Goal: Information Seeking & Learning: Learn about a topic

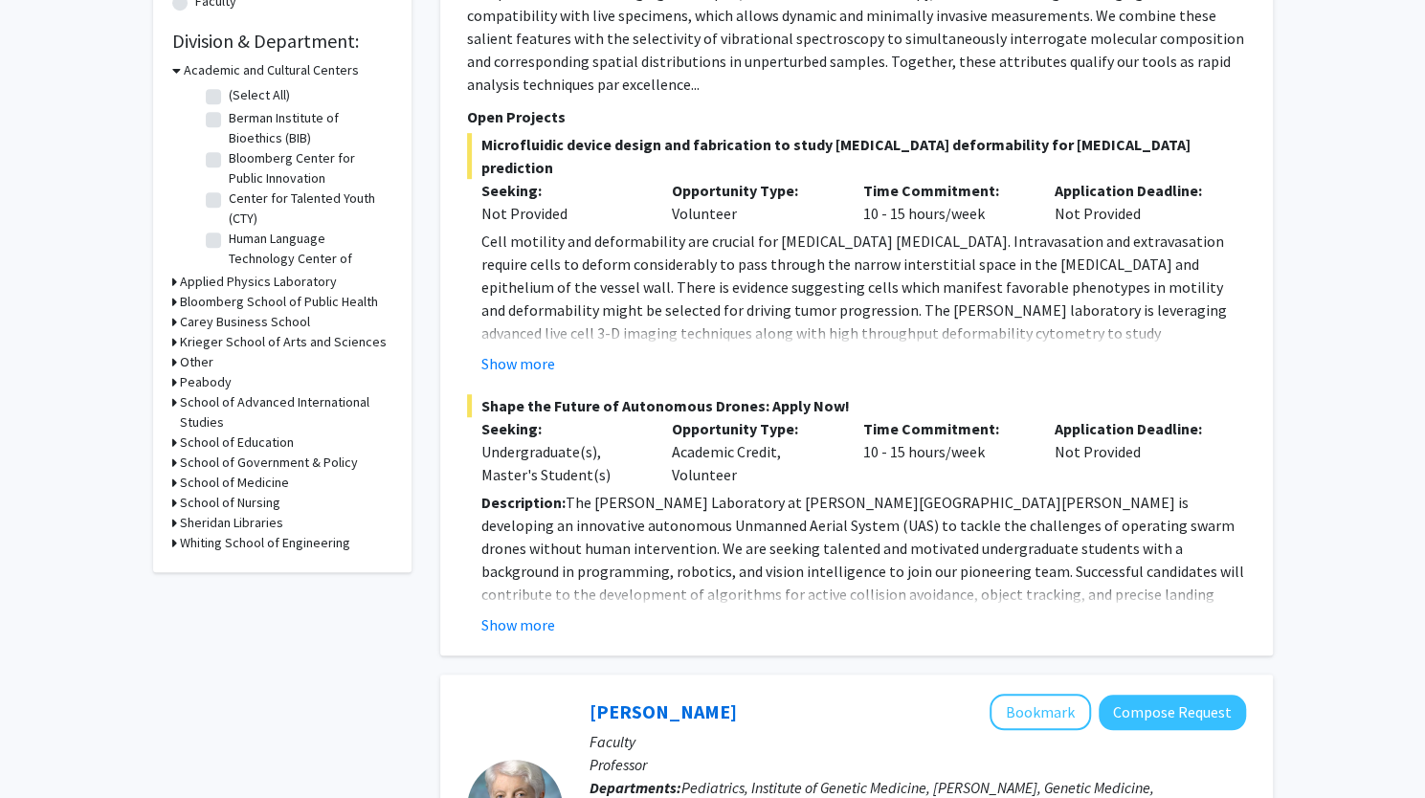
scroll to position [567, 0]
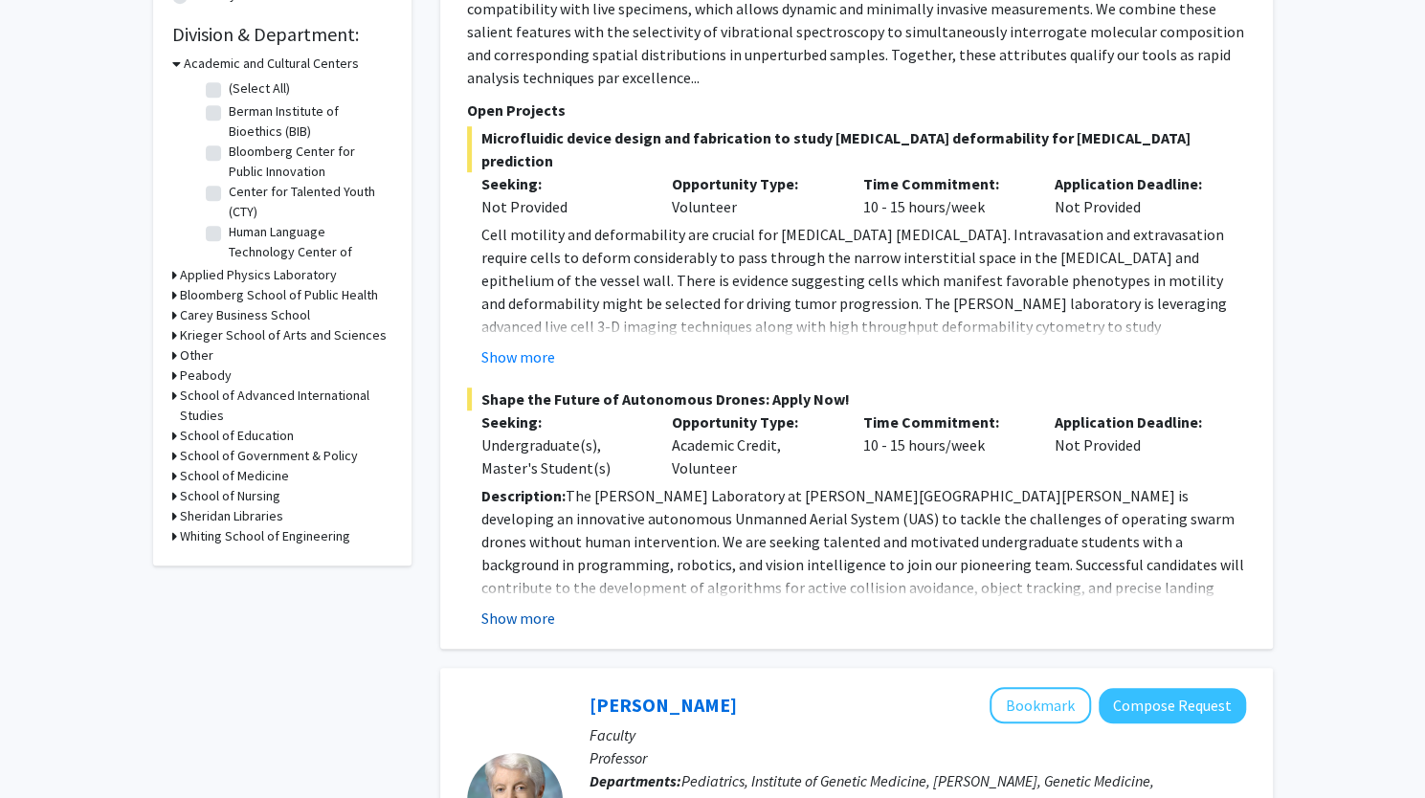
click at [532, 607] on button "Show more" at bounding box center [518, 618] width 74 height 23
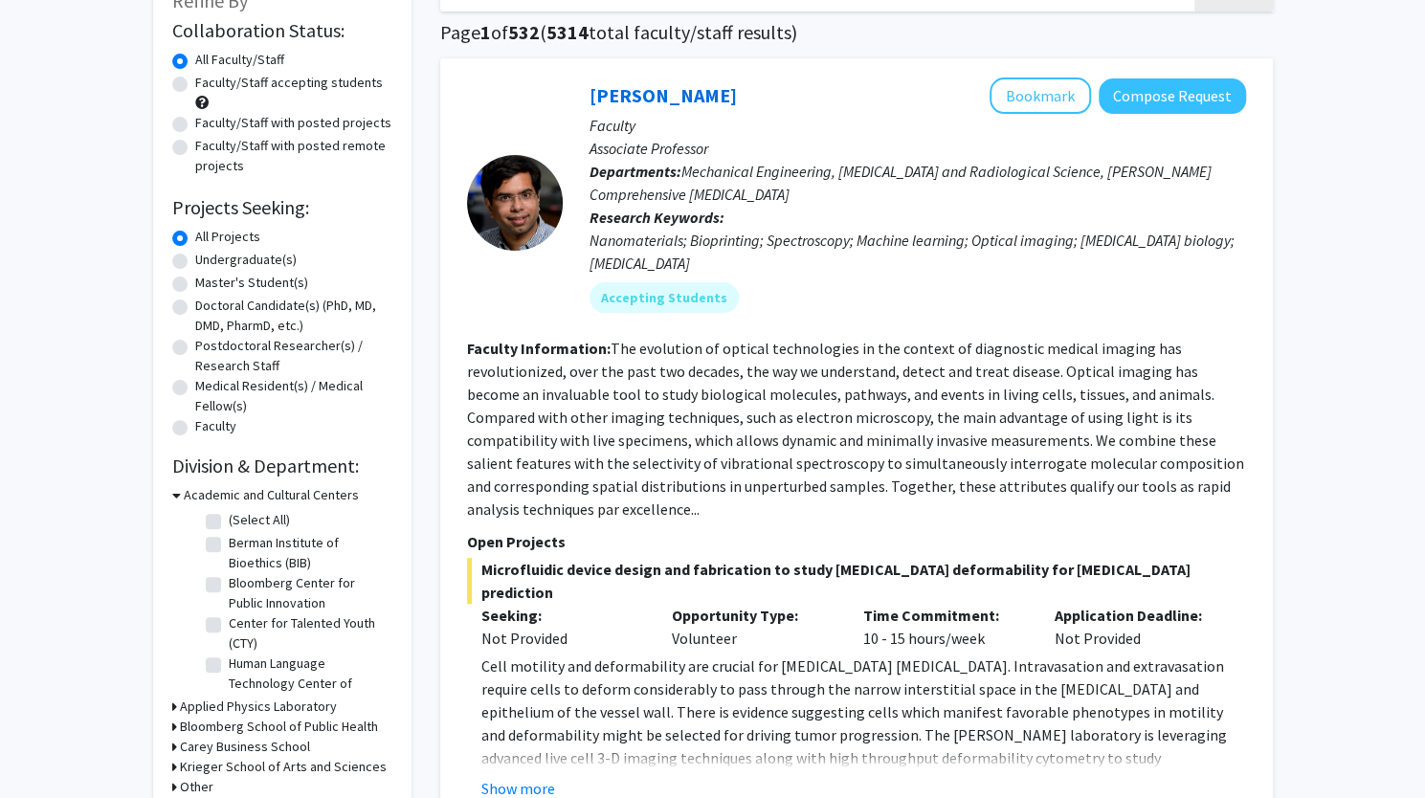
scroll to position [136, 0]
click at [243, 275] on label "Master's Student(s)" at bounding box center [251, 282] width 113 height 20
click at [208, 275] on input "Master's Student(s)" at bounding box center [201, 278] width 12 height 12
radio input "true"
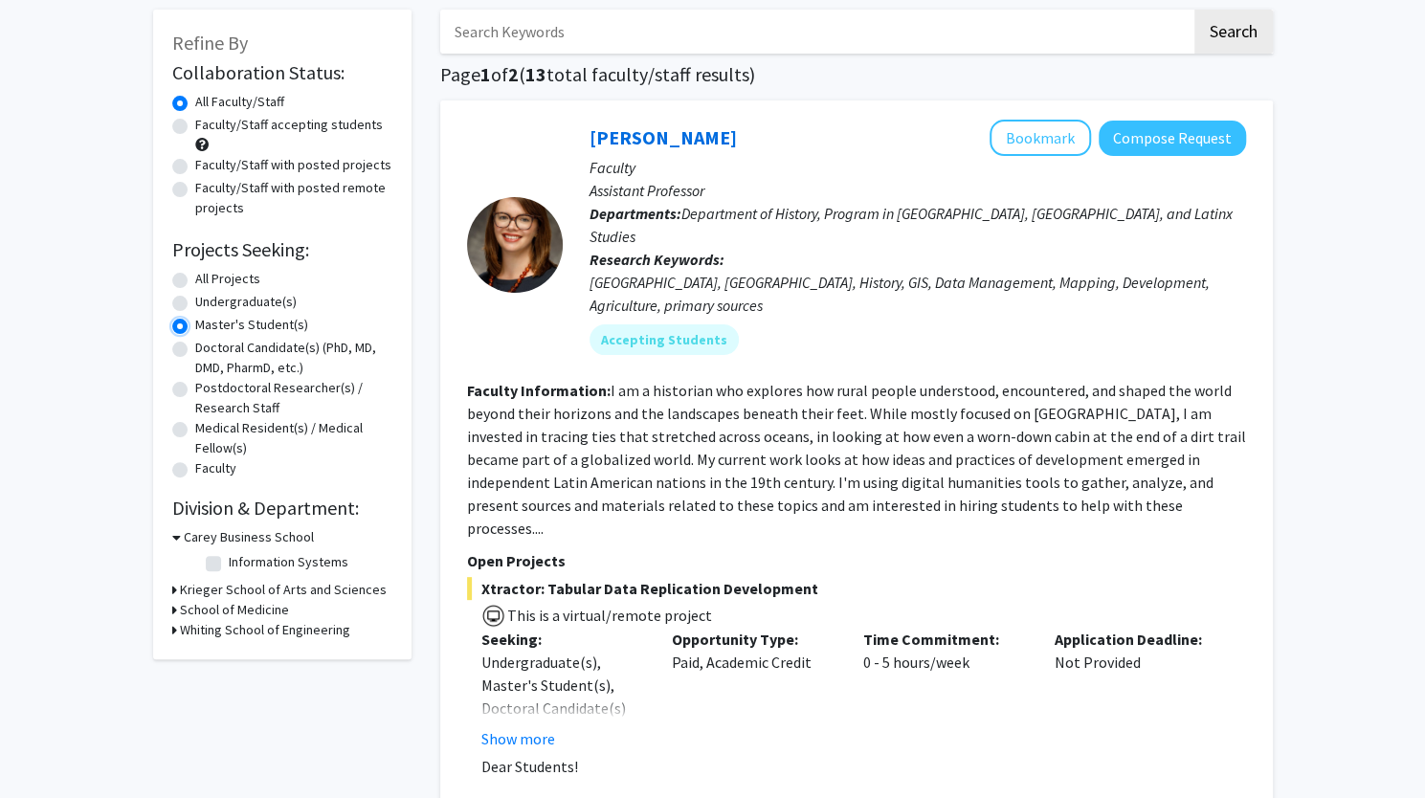
scroll to position [105, 0]
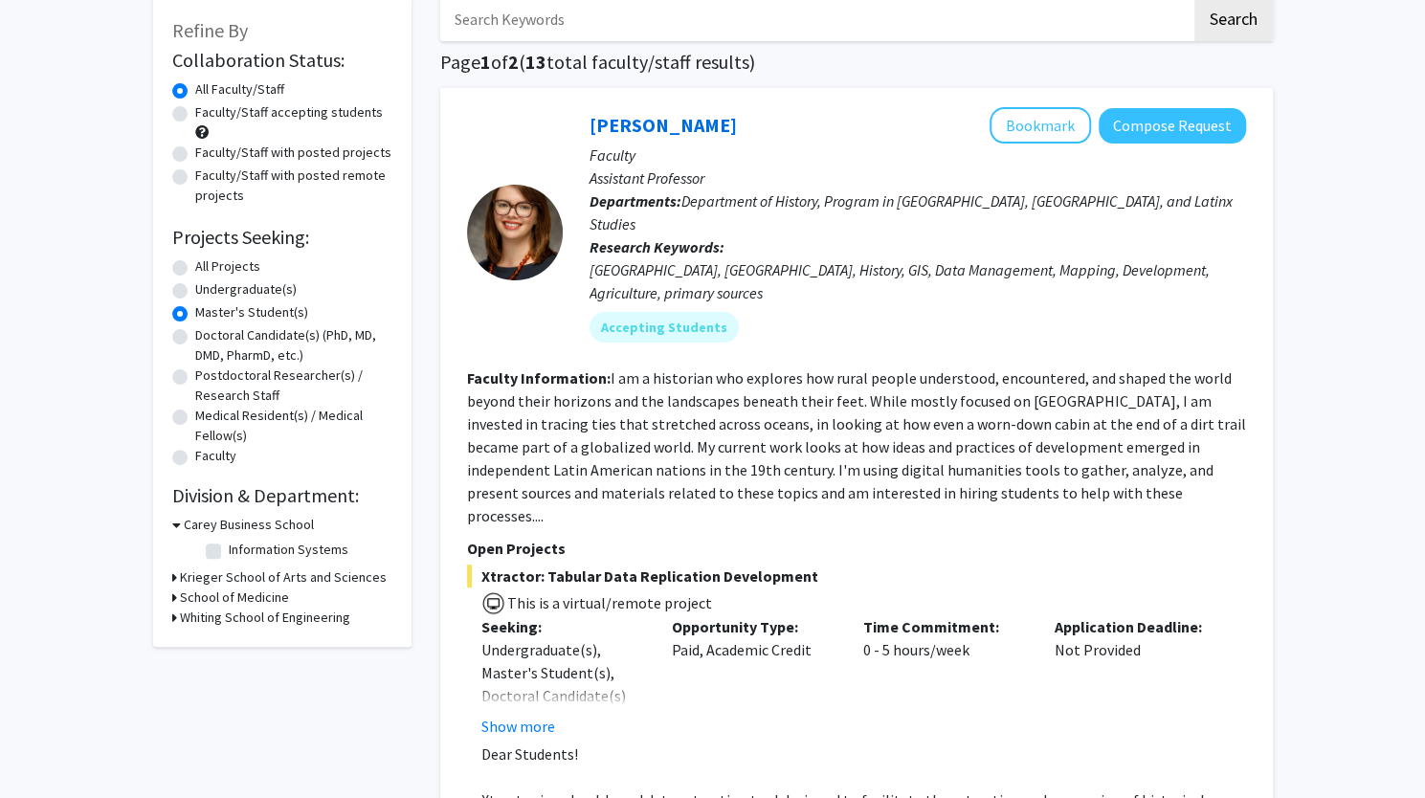
click at [172, 619] on icon at bounding box center [174, 618] width 5 height 20
click at [251, 639] on label "(Select All)" at bounding box center [259, 643] width 61 height 20
click at [241, 639] on input "(Select All)" at bounding box center [235, 639] width 12 height 12
checkbox input "true"
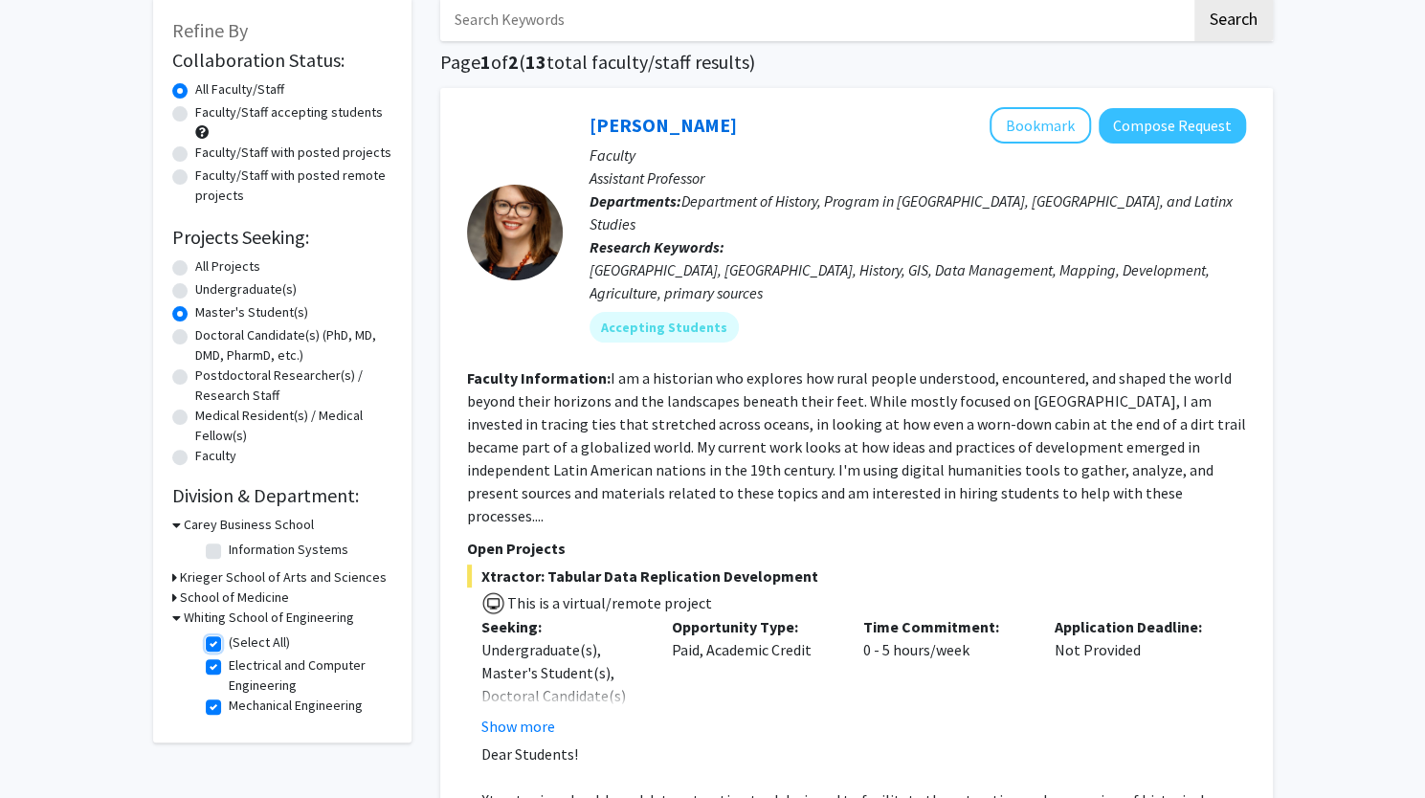
checkbox input "true"
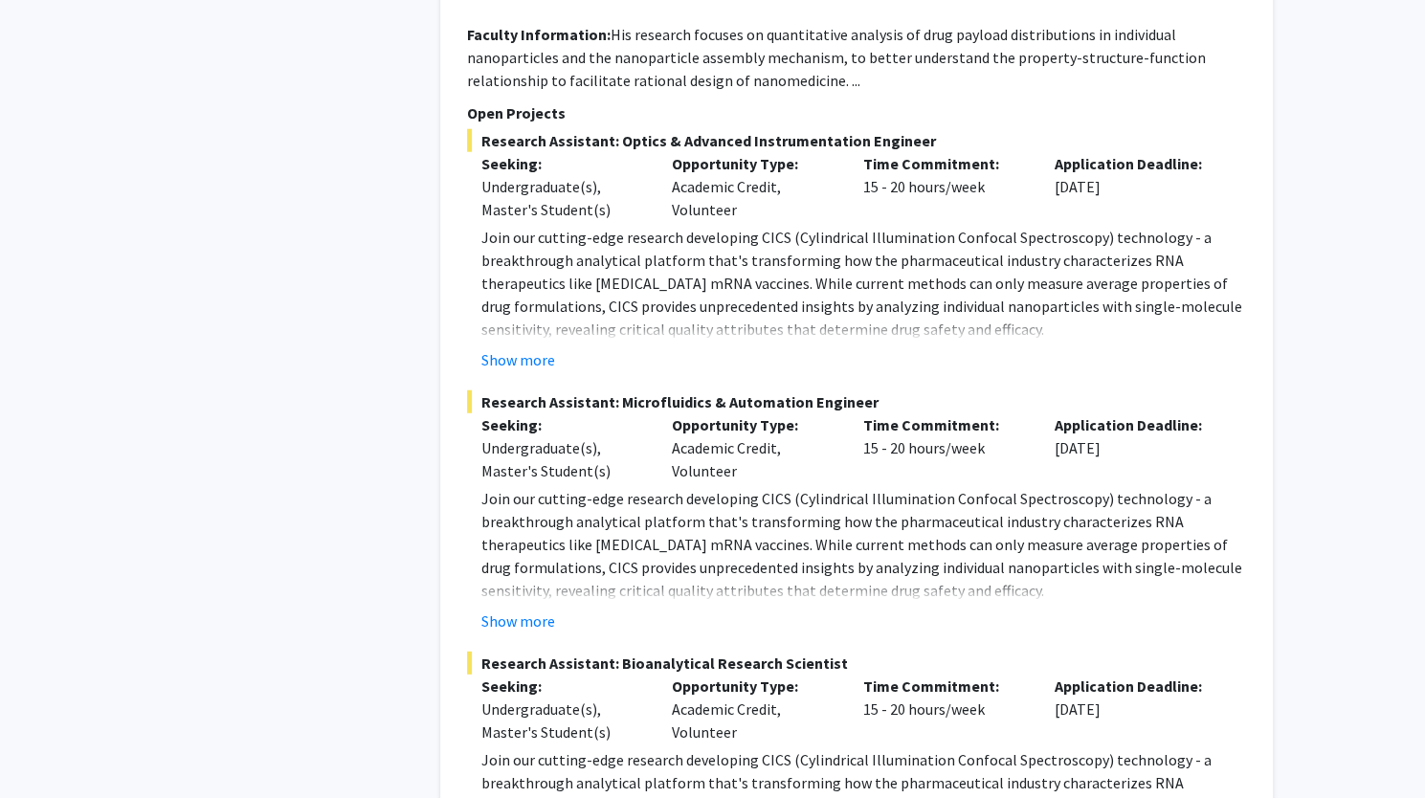
scroll to position [3070, 0]
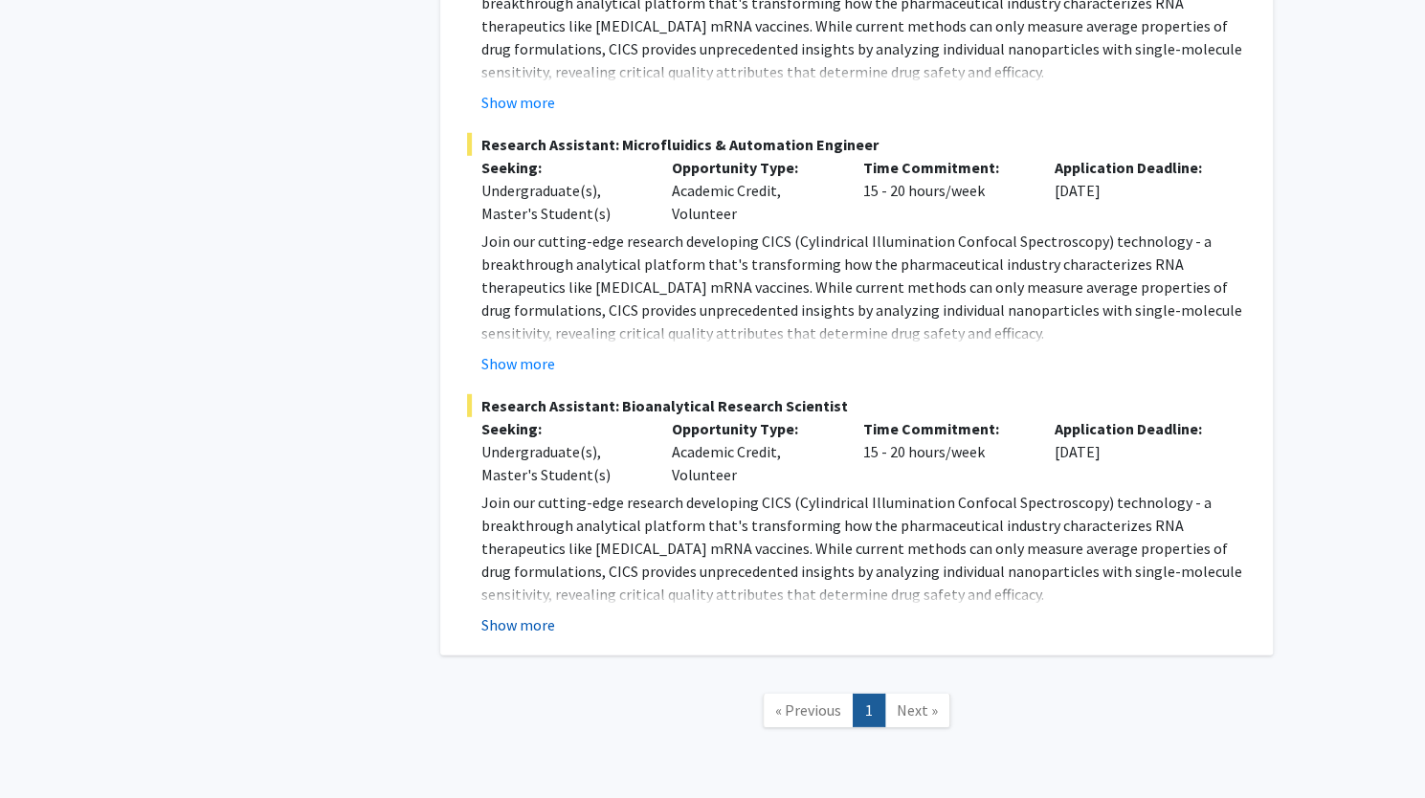
click at [530, 614] on button "Show more" at bounding box center [518, 625] width 74 height 23
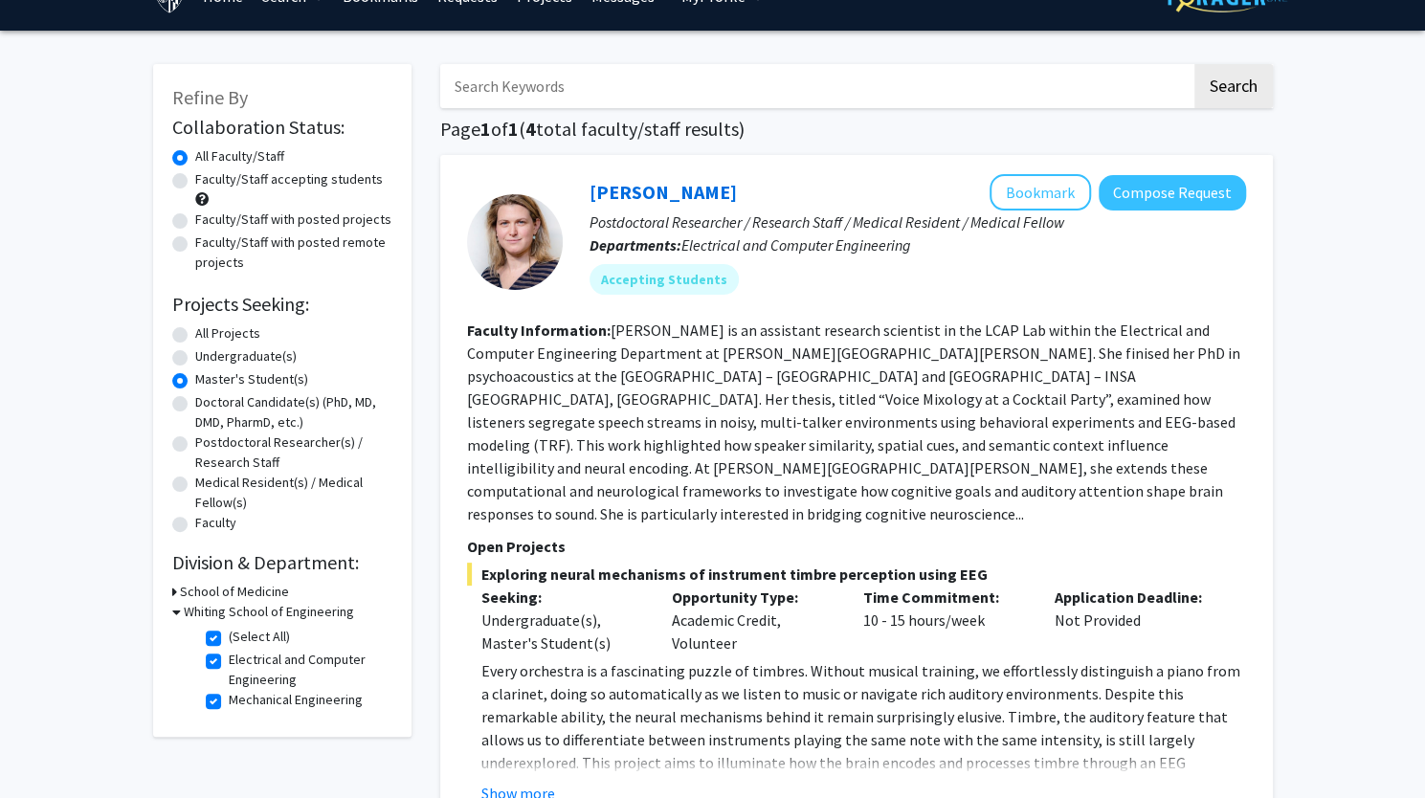
scroll to position [0, 0]
